Goal: Navigation & Orientation: Find specific page/section

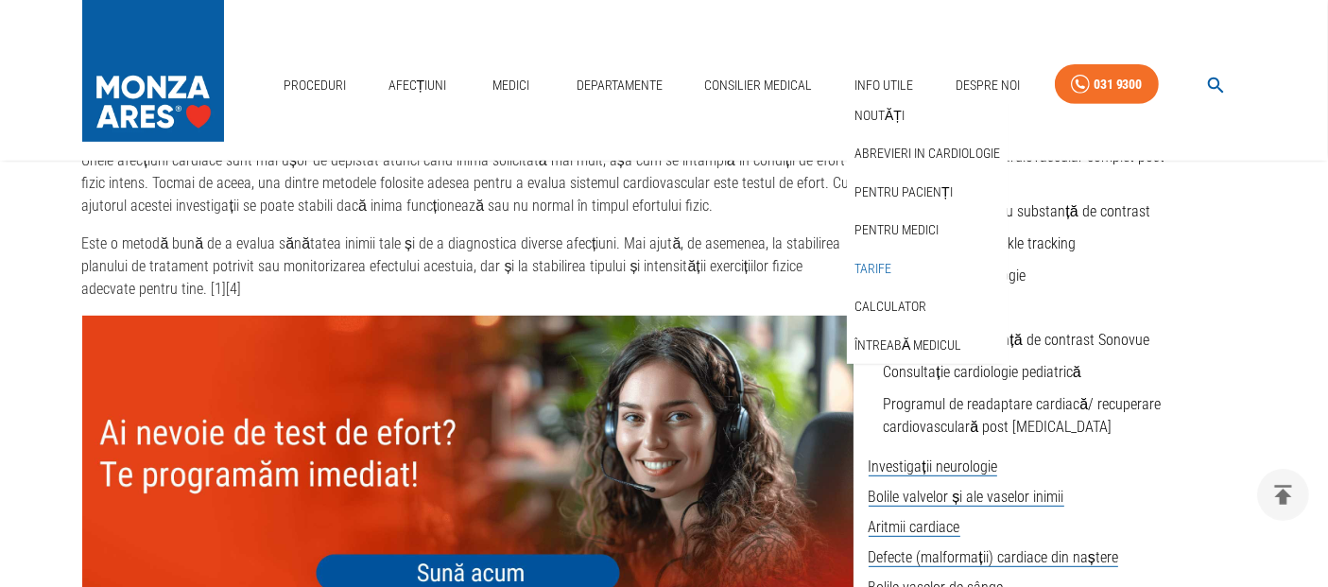
click at [864, 267] on link "Tarife" at bounding box center [873, 268] width 44 height 31
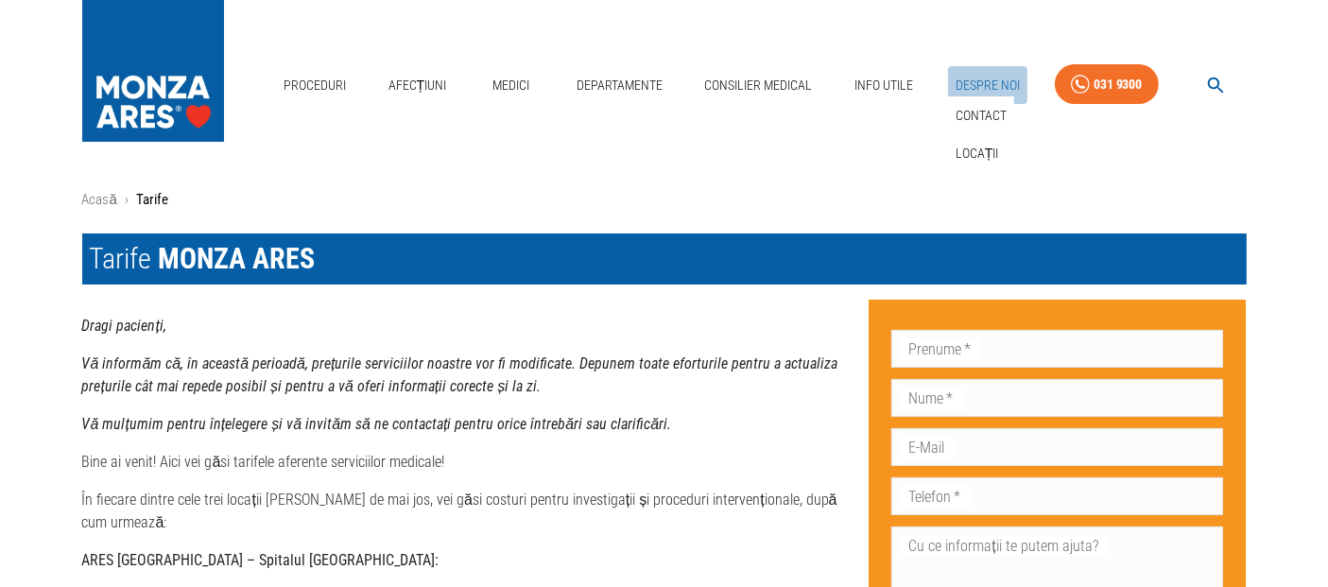
click at [990, 77] on link "Despre Noi" at bounding box center [987, 85] width 79 height 39
click at [987, 149] on link "Locații" at bounding box center [977, 153] width 51 height 31
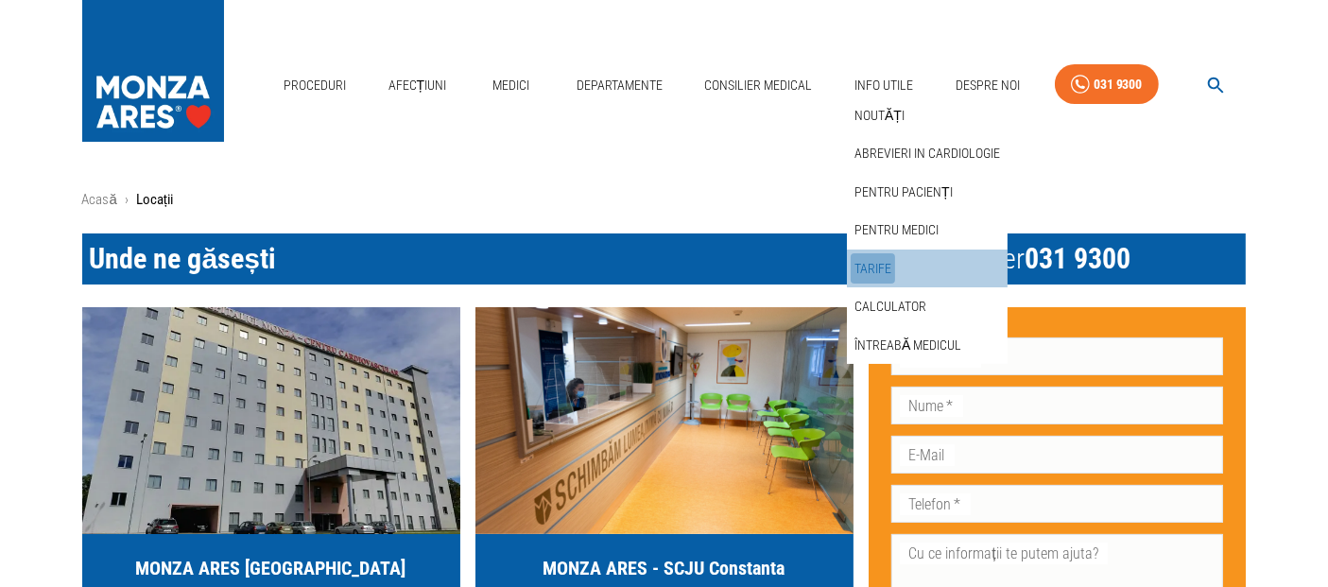
click at [869, 274] on link "Tarife" at bounding box center [873, 268] width 44 height 31
